Goal: Task Accomplishment & Management: Manage account settings

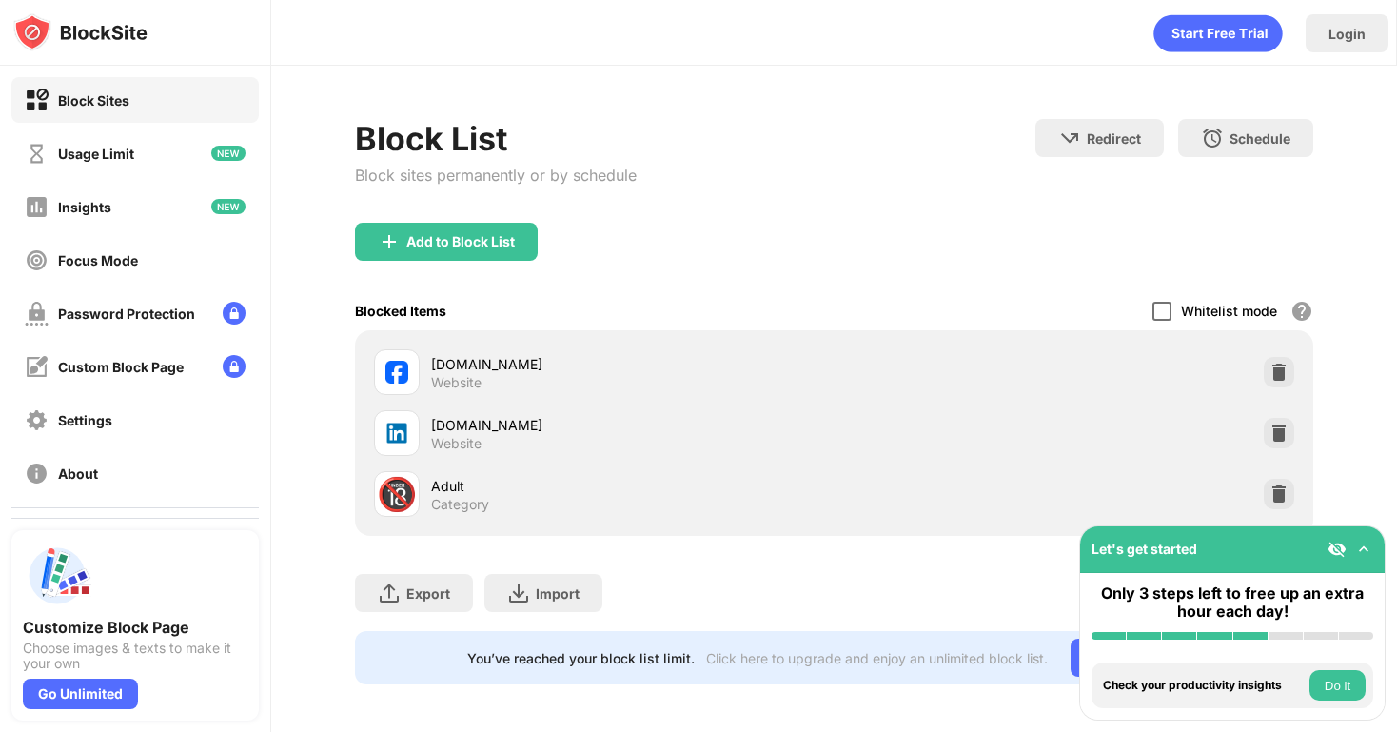
click at [1164, 310] on div at bounding box center [1162, 311] width 19 height 19
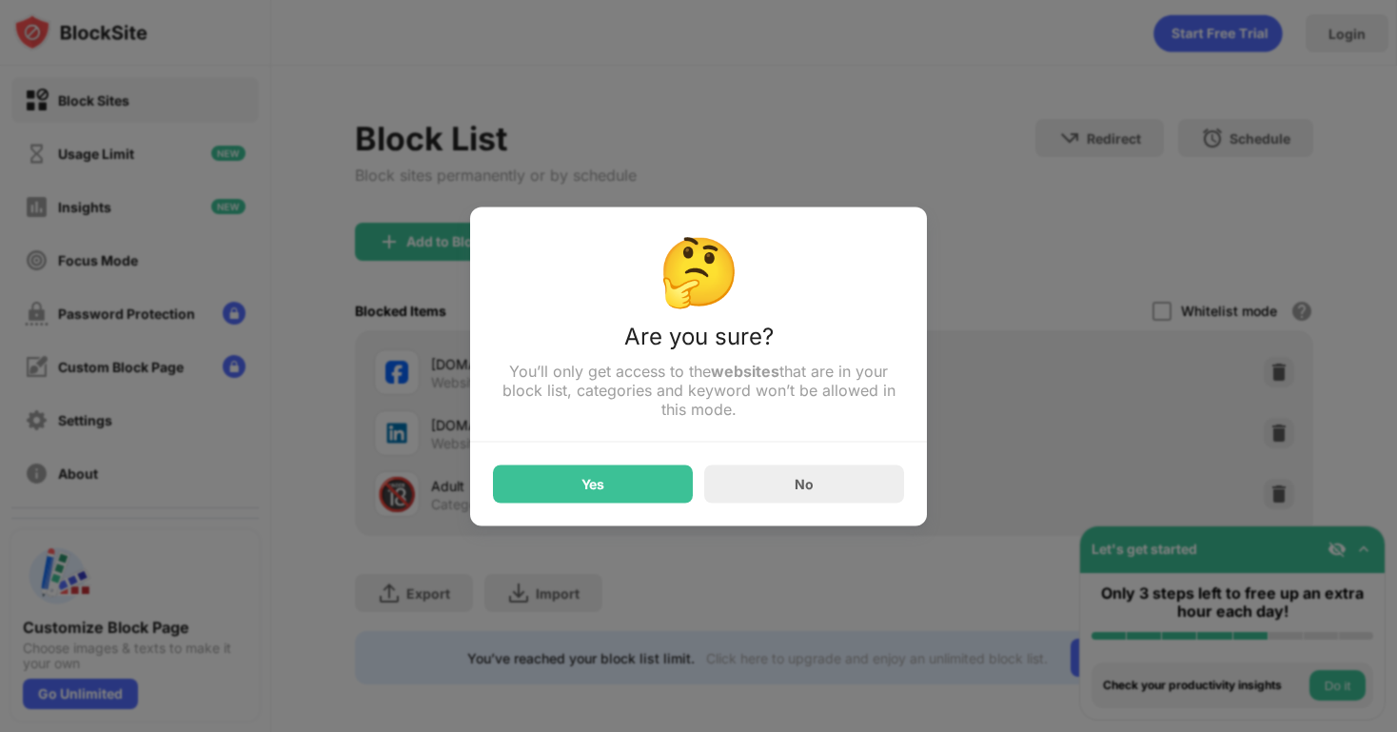
click at [561, 508] on div "🤔 Are you sure? You’ll only get access to the websites that are in your block l…" at bounding box center [698, 366] width 457 height 319
click at [561, 496] on div "Yes" at bounding box center [593, 484] width 200 height 38
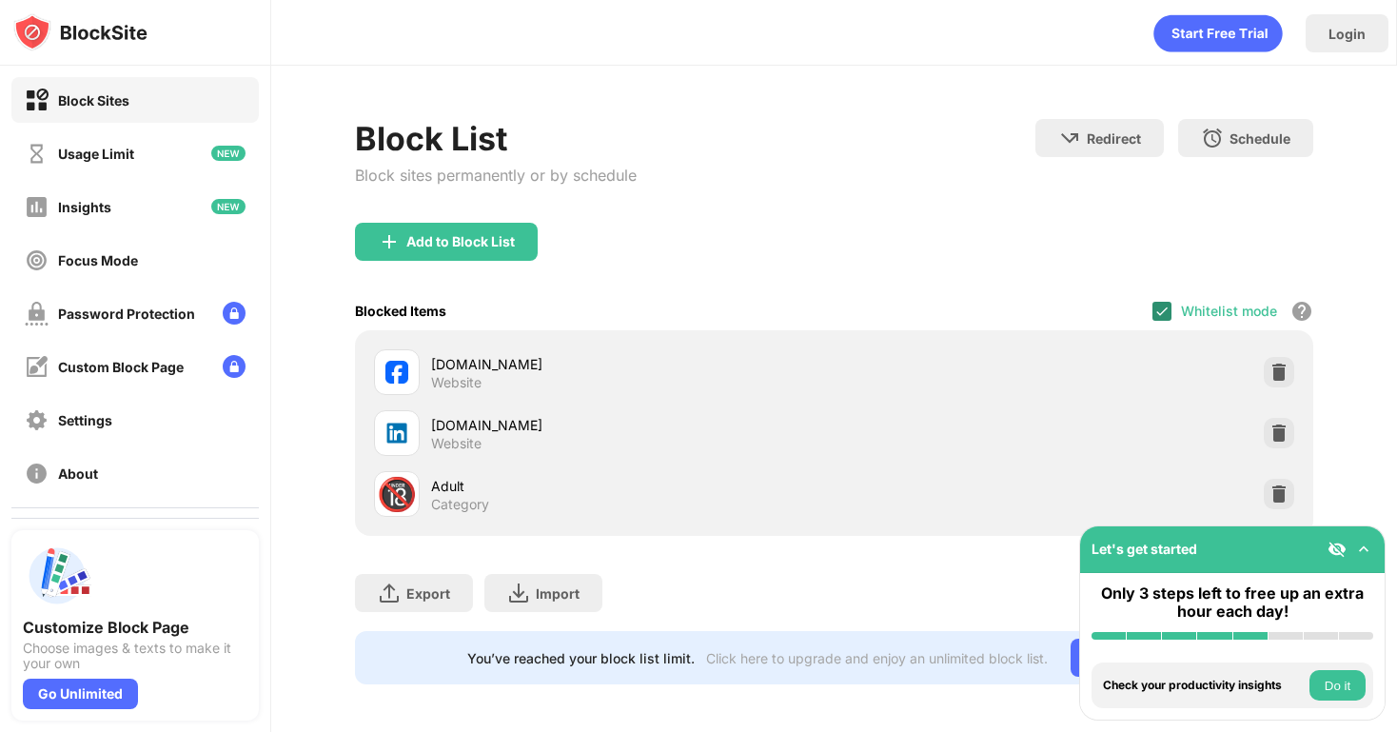
click at [1170, 306] on img at bounding box center [1162, 311] width 15 height 15
